Goal: Information Seeking & Learning: Learn about a topic

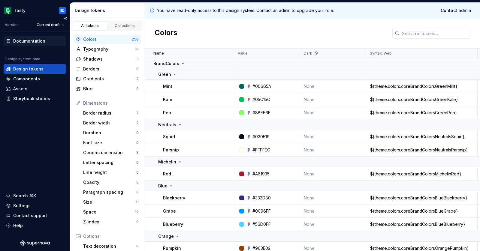
click at [30, 42] on div "Documentation" at bounding box center [29, 41] width 32 height 6
